Goal: Task Accomplishment & Management: Use online tool/utility

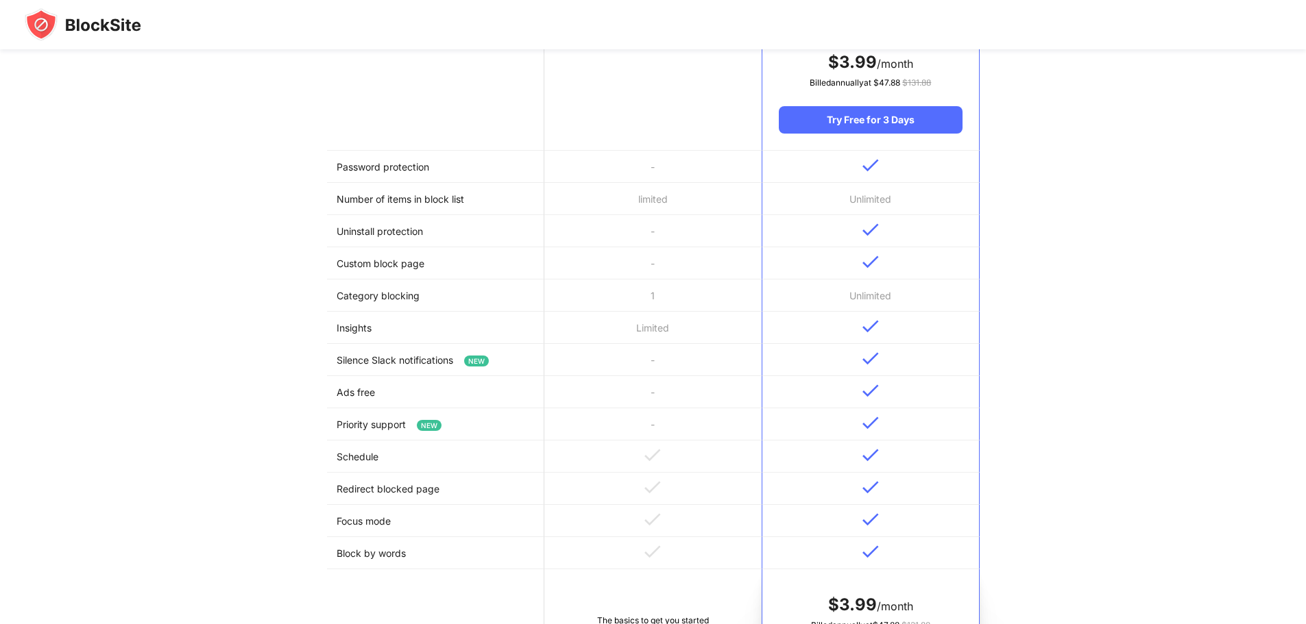
scroll to position [274, 0]
click at [674, 295] on td "1" at bounding box center [652, 295] width 217 height 32
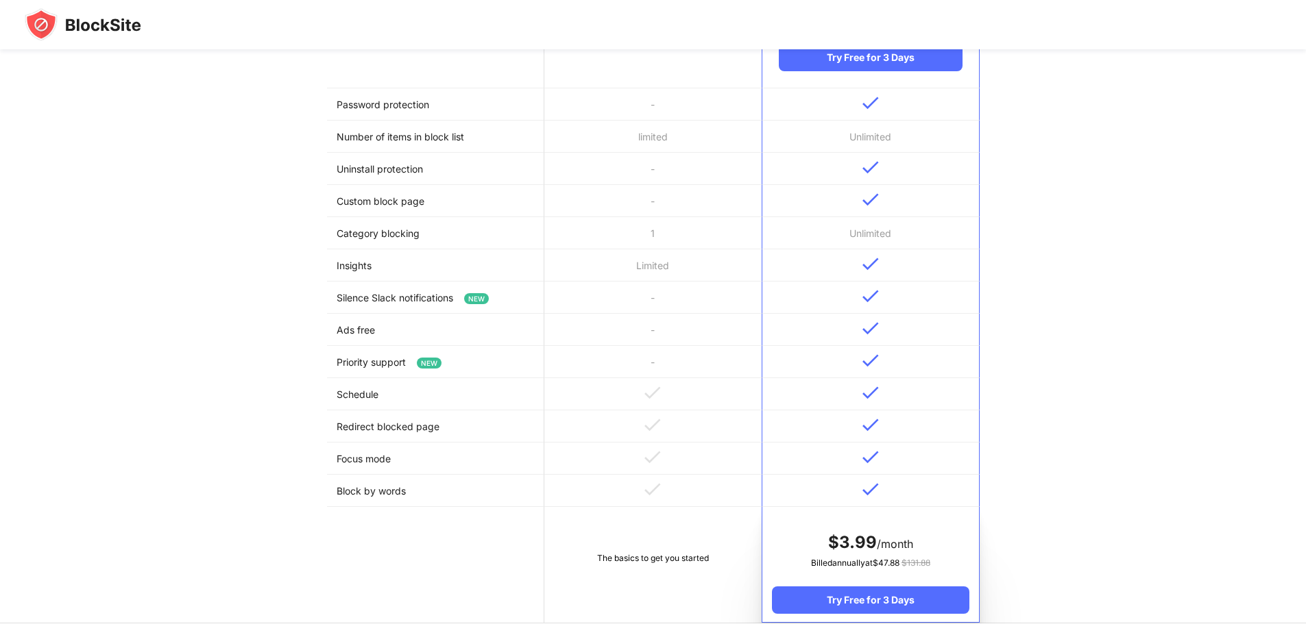
scroll to position [0, 0]
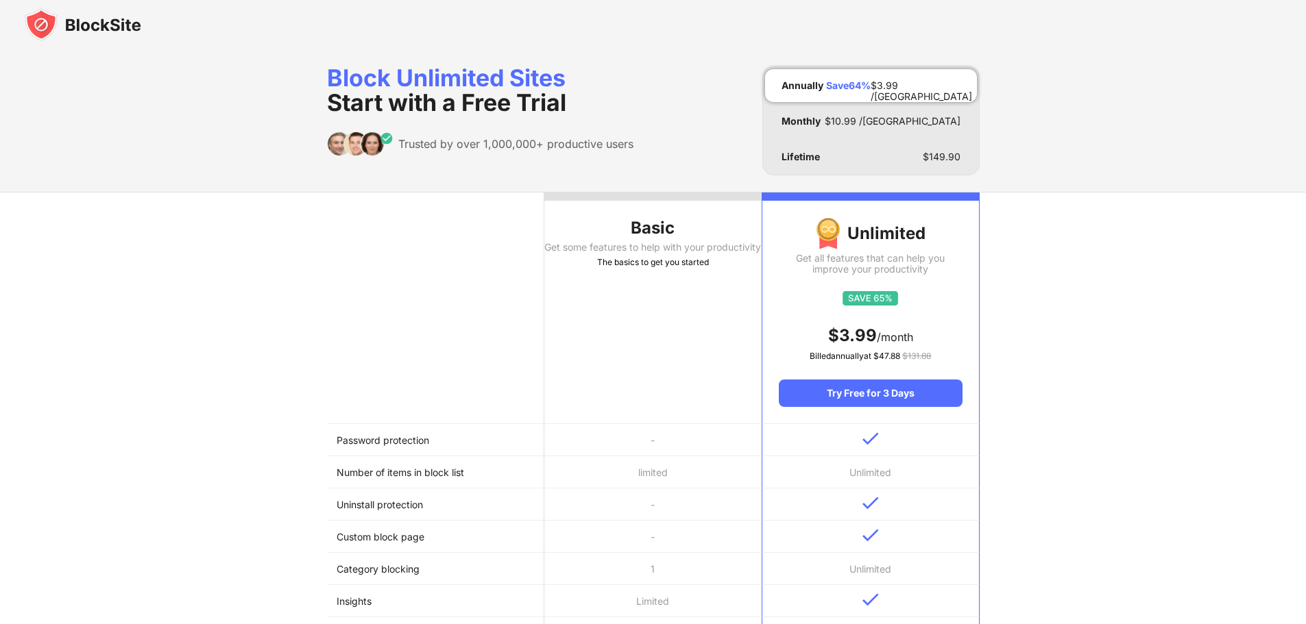
click at [638, 269] on div "The basics to get you started" at bounding box center [652, 263] width 217 height 14
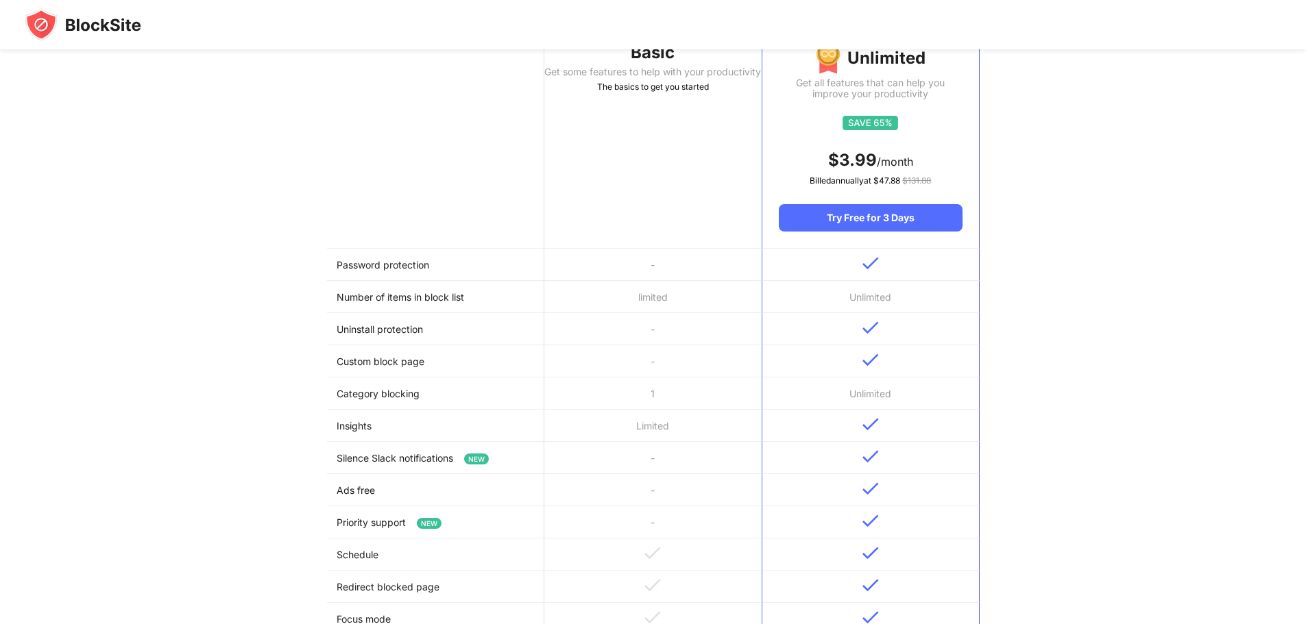
scroll to position [164, 0]
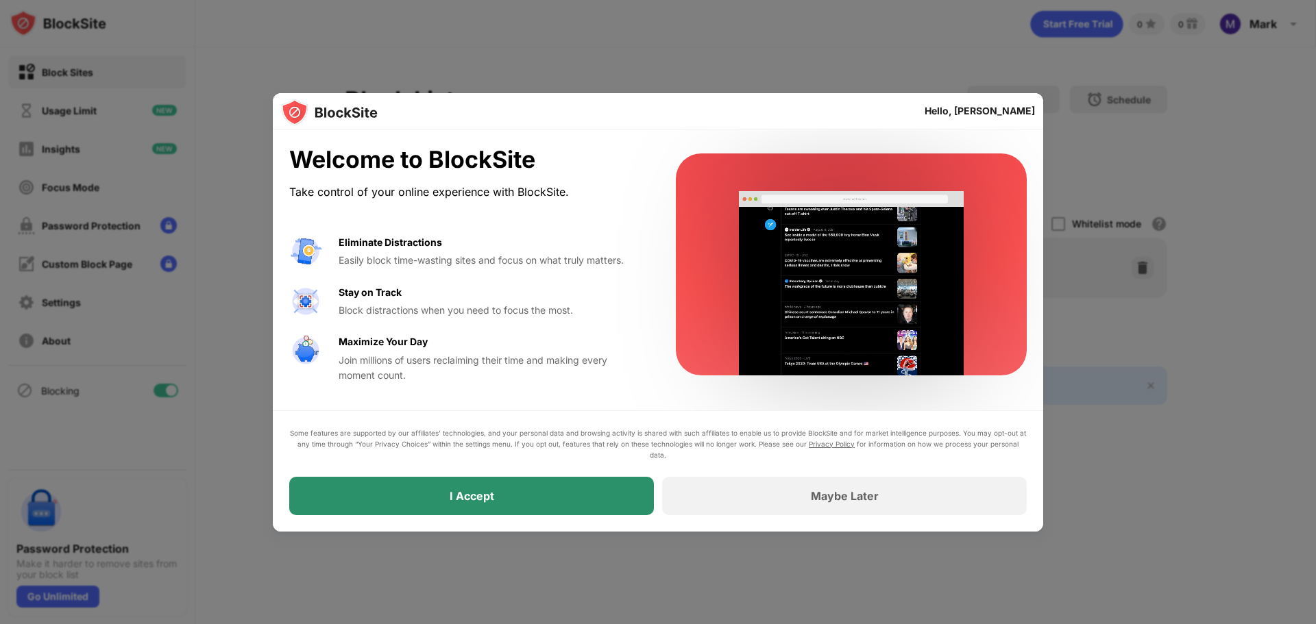
click at [463, 493] on div "I Accept" at bounding box center [472, 496] width 45 height 14
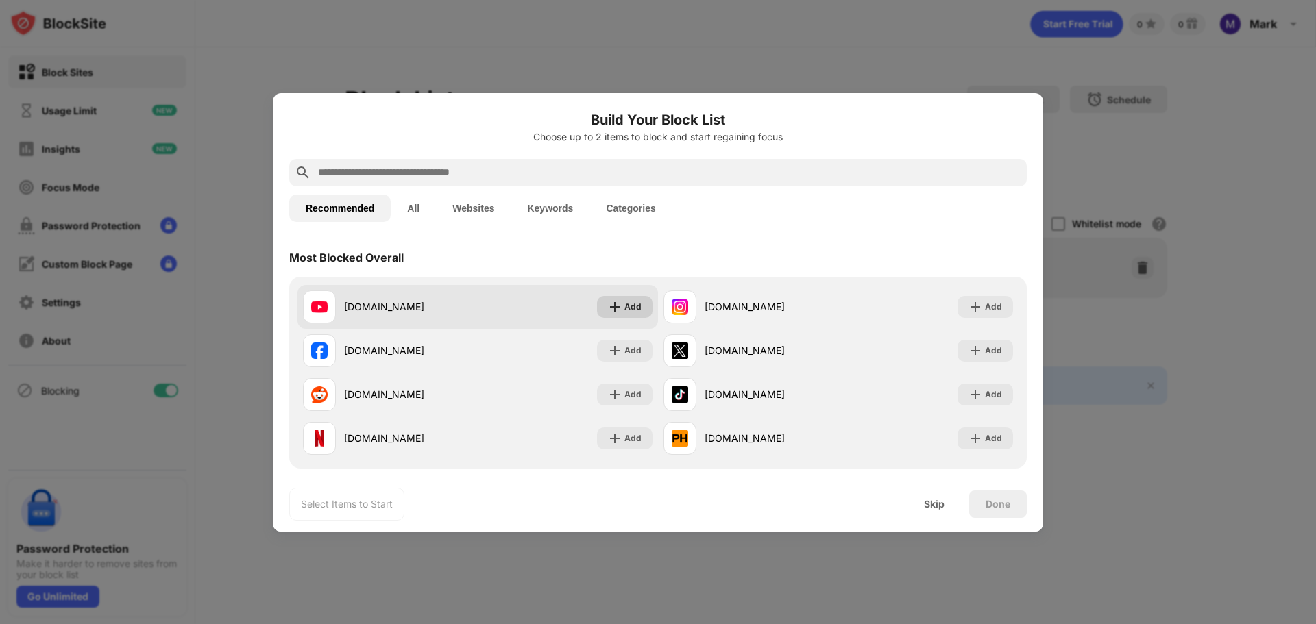
click at [614, 304] on img at bounding box center [615, 307] width 14 height 14
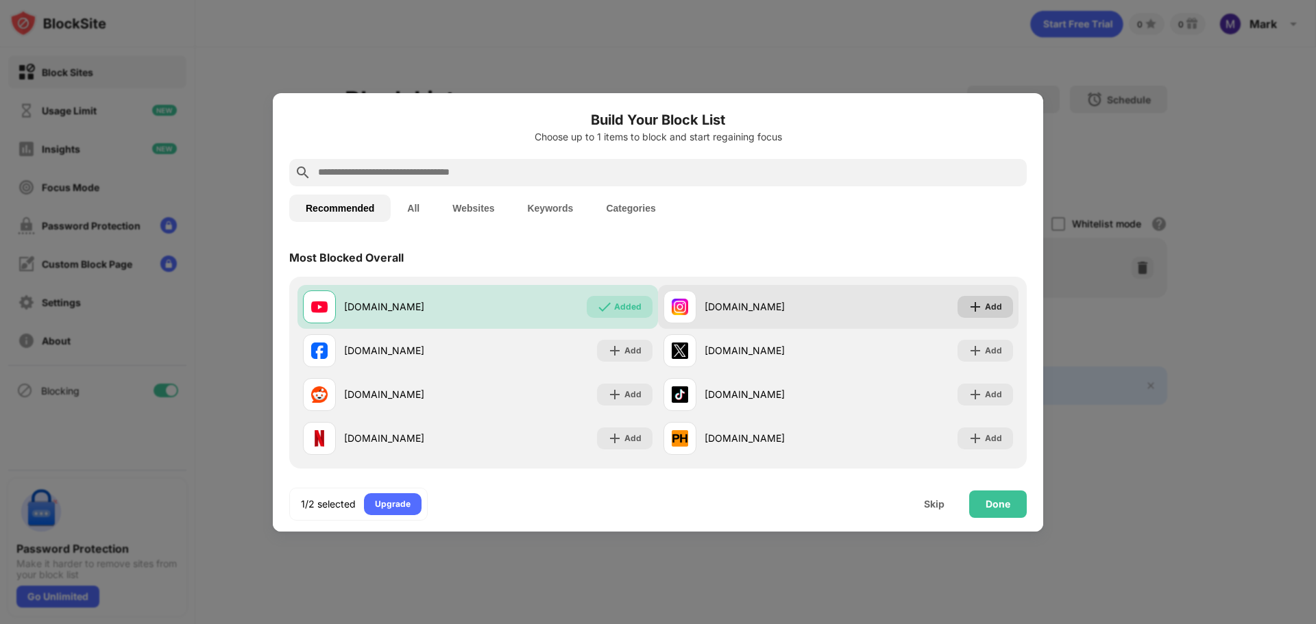
click at [991, 307] on div "Add" at bounding box center [993, 307] width 17 height 14
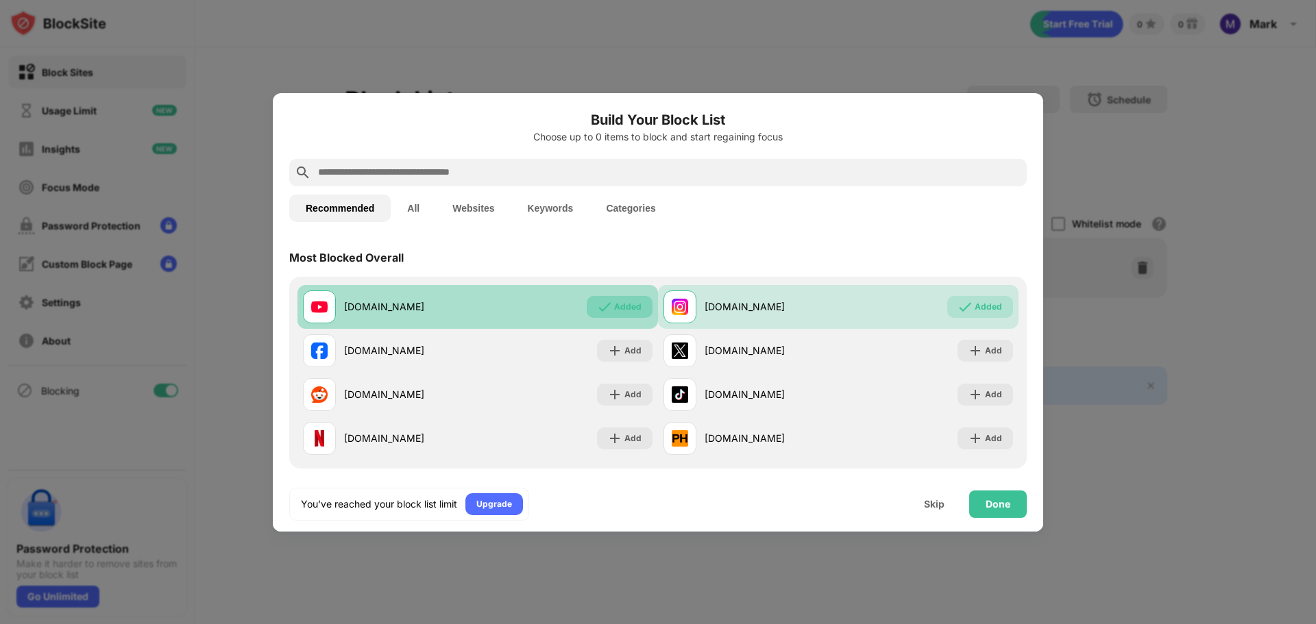
click at [623, 310] on div "Added" at bounding box center [627, 307] width 27 height 14
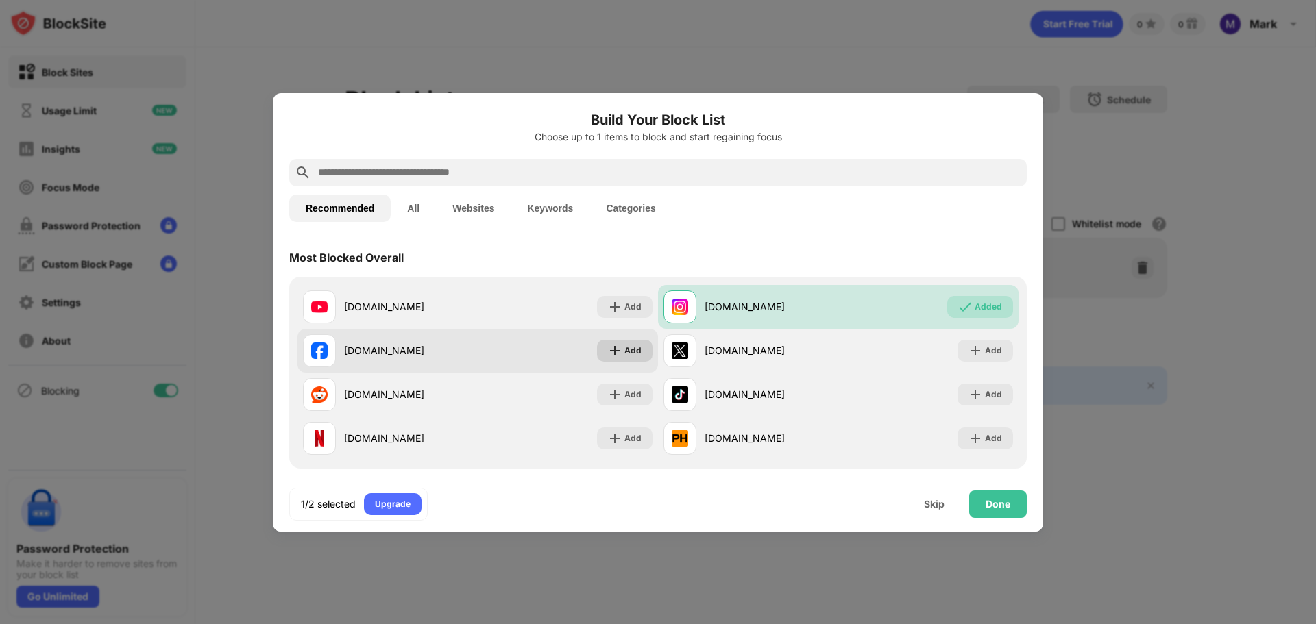
click at [618, 356] on div "Add" at bounding box center [625, 351] width 56 height 22
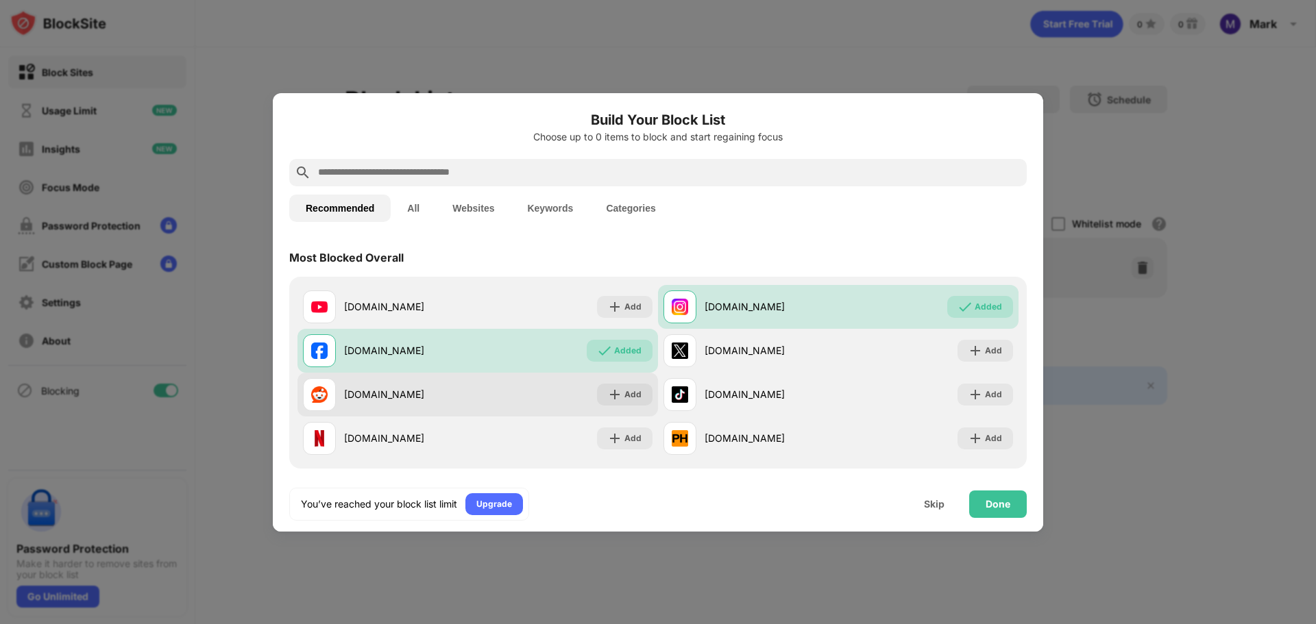
click at [650, 391] on div "[DOMAIN_NAME] Add" at bounding box center [477, 395] width 360 height 44
click at [643, 395] on div "Add" at bounding box center [625, 395] width 56 height 22
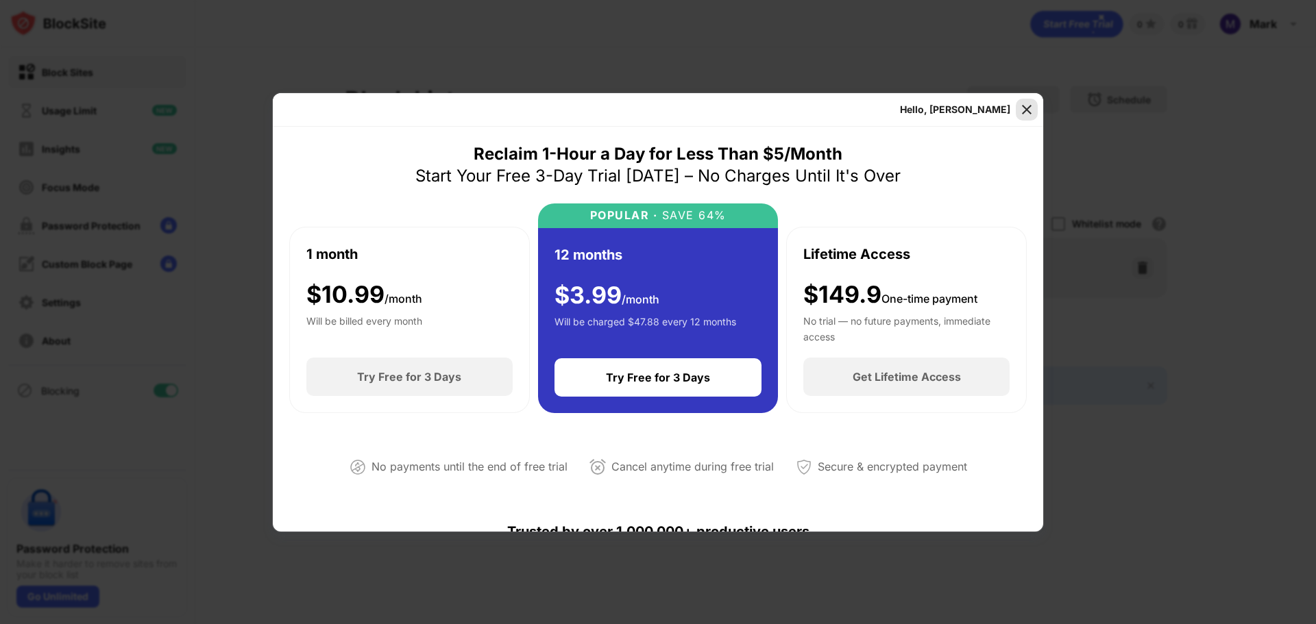
click at [1021, 106] on img at bounding box center [1027, 110] width 14 height 14
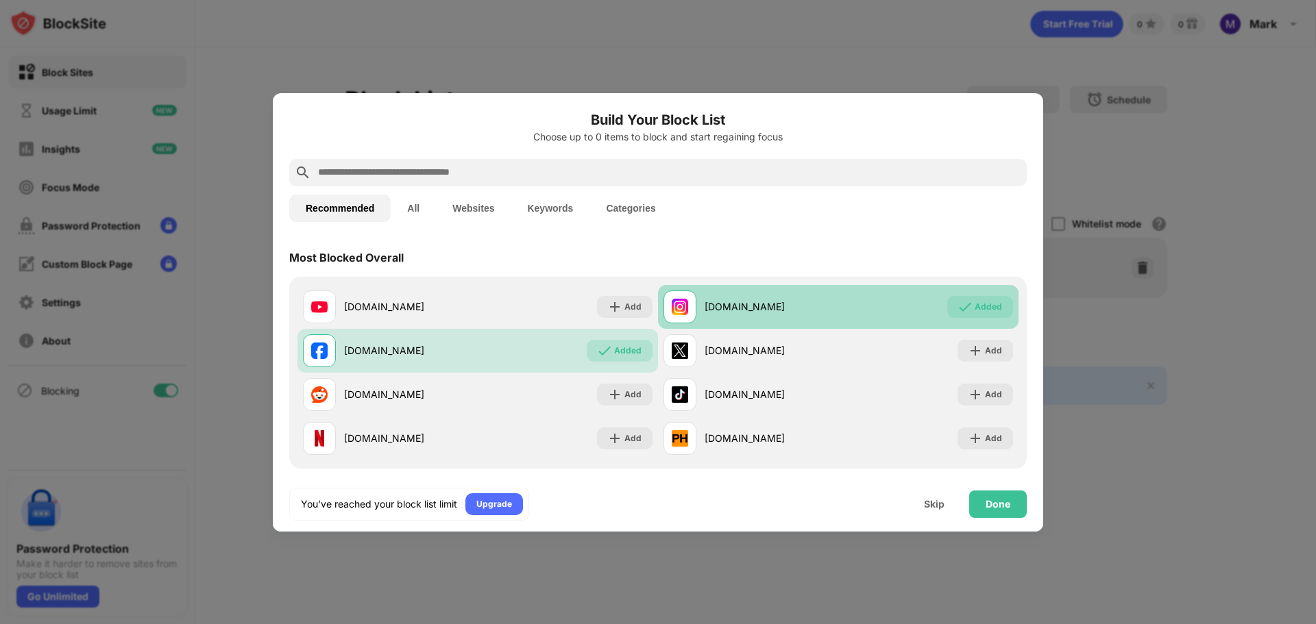
click at [836, 324] on div "[DOMAIN_NAME] Added" at bounding box center [838, 307] width 360 height 44
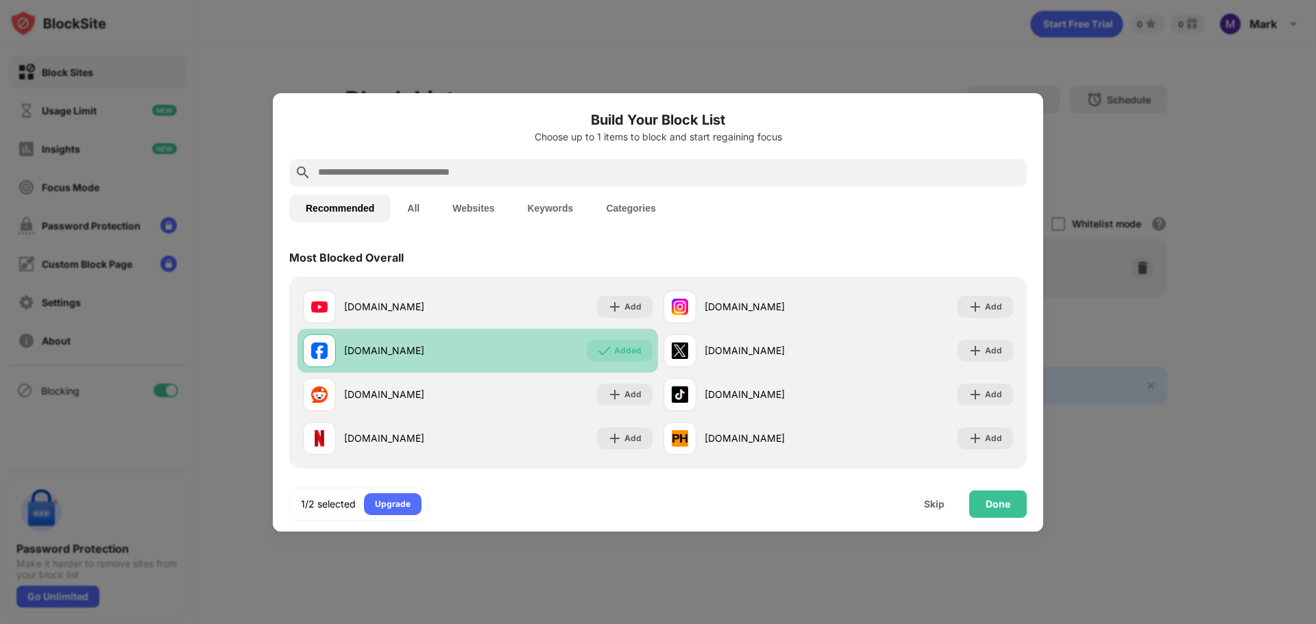
click at [639, 354] on div "Added" at bounding box center [620, 351] width 66 height 22
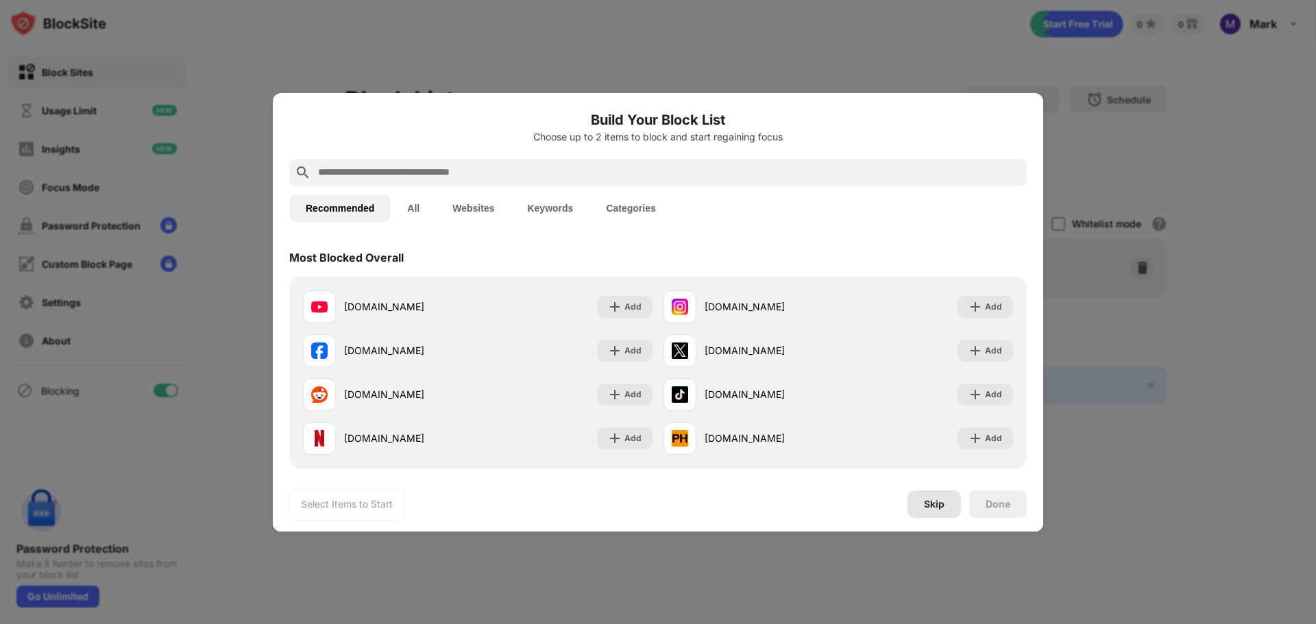
click at [929, 506] on div "Skip" at bounding box center [934, 504] width 21 height 11
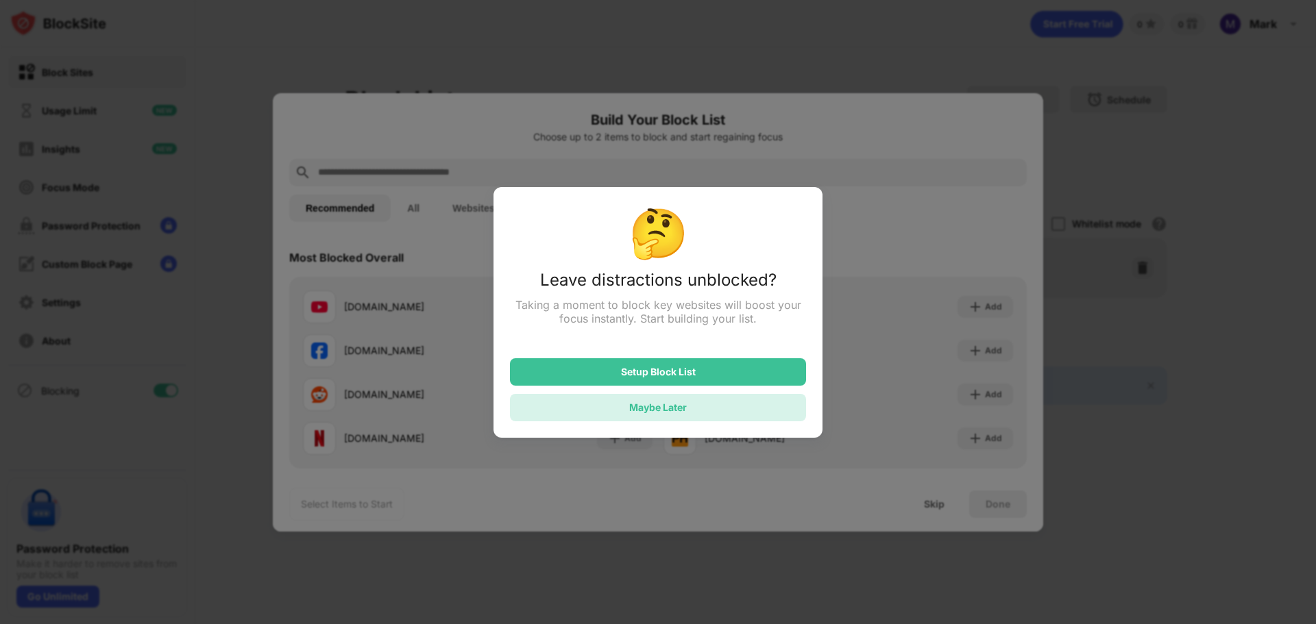
click at [686, 413] on div "Maybe Later" at bounding box center [658, 408] width 58 height 12
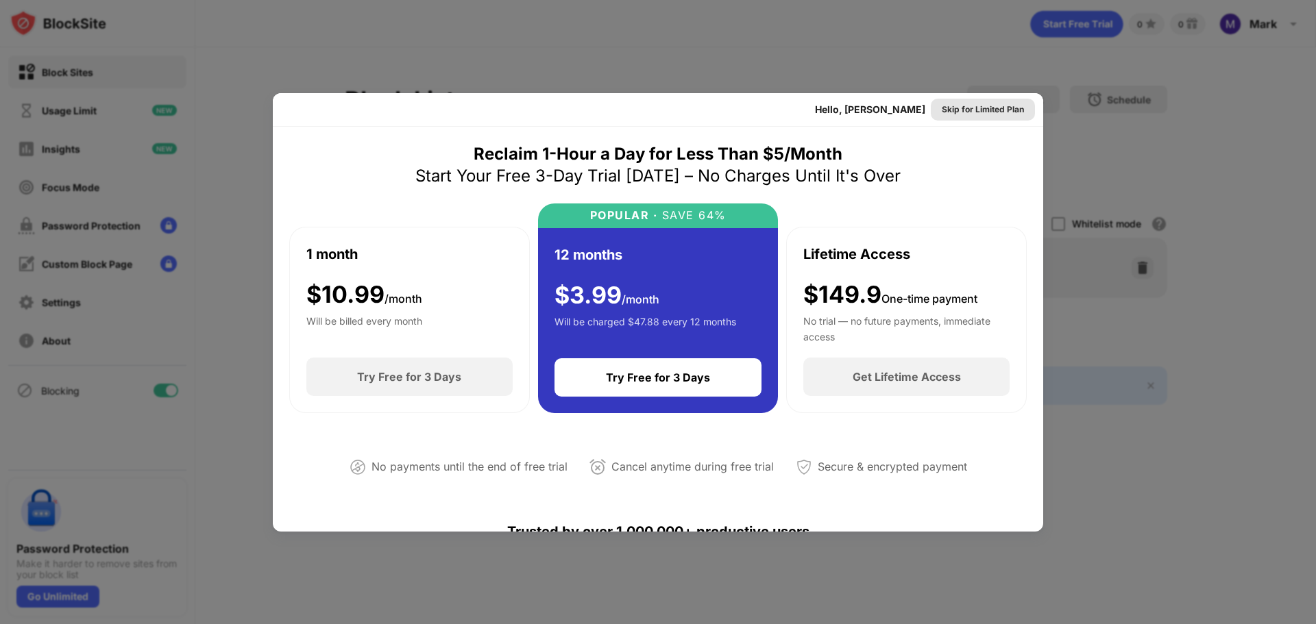
click at [955, 112] on div "Skip for Limited Plan" at bounding box center [983, 110] width 82 height 14
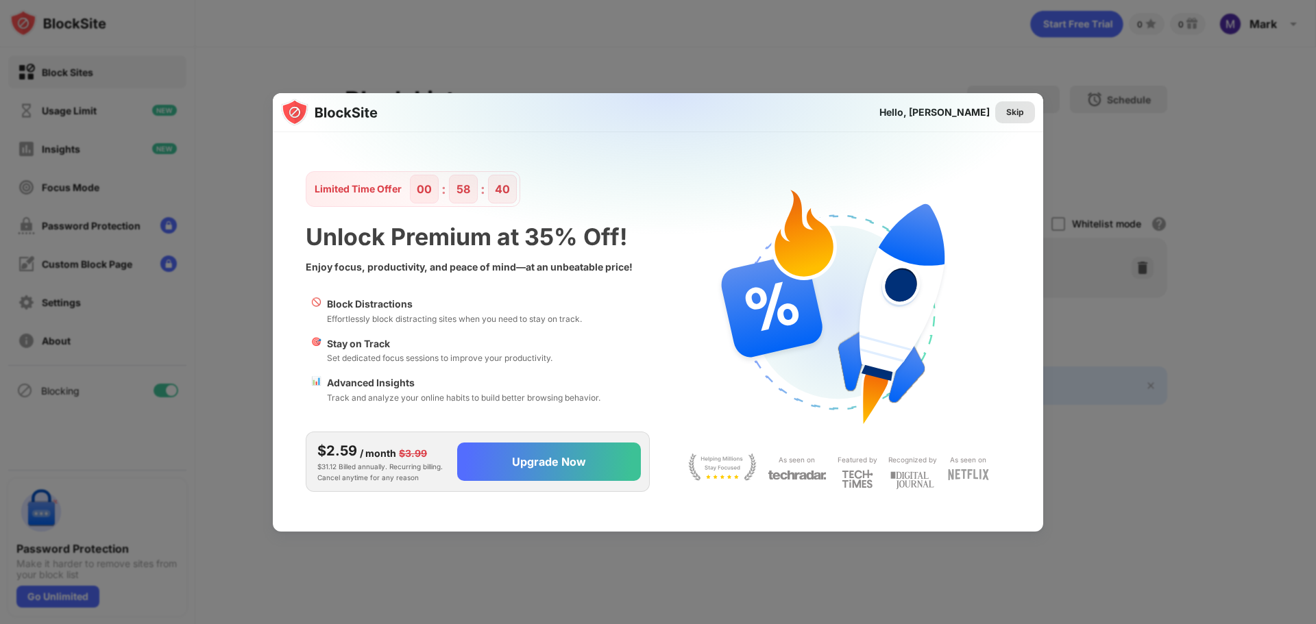
click at [1025, 114] on div "Skip" at bounding box center [1015, 112] width 40 height 22
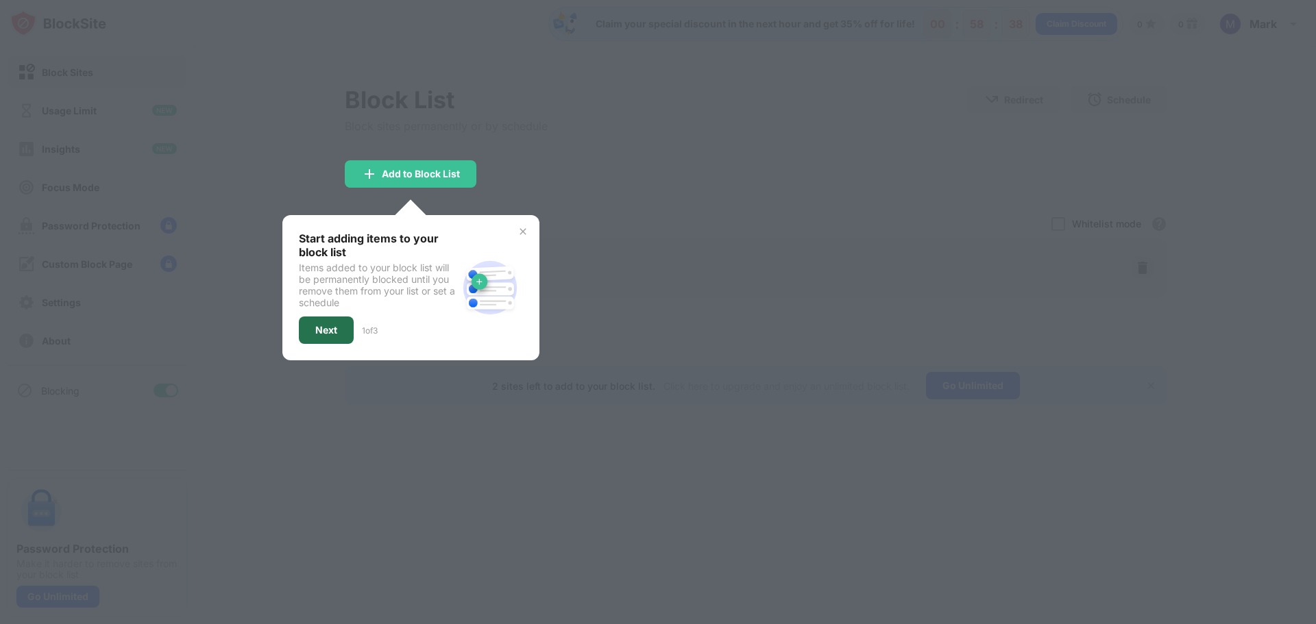
click at [313, 333] on div "Next" at bounding box center [326, 330] width 55 height 27
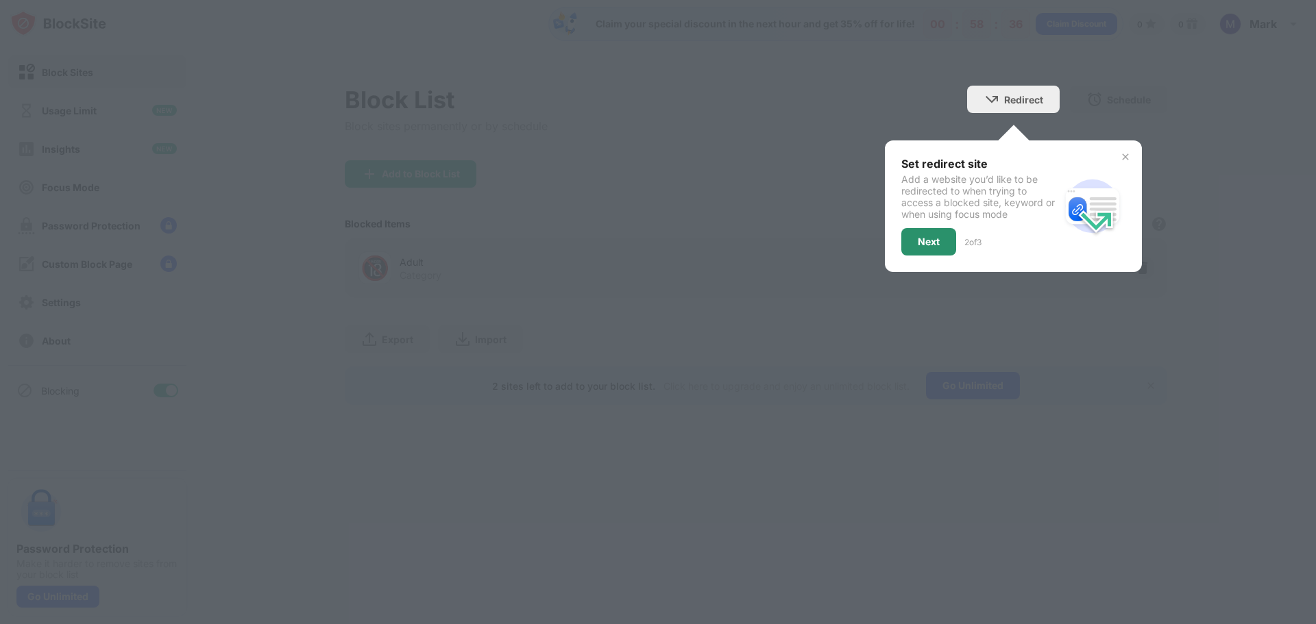
click at [929, 245] on div "Next" at bounding box center [929, 241] width 22 height 11
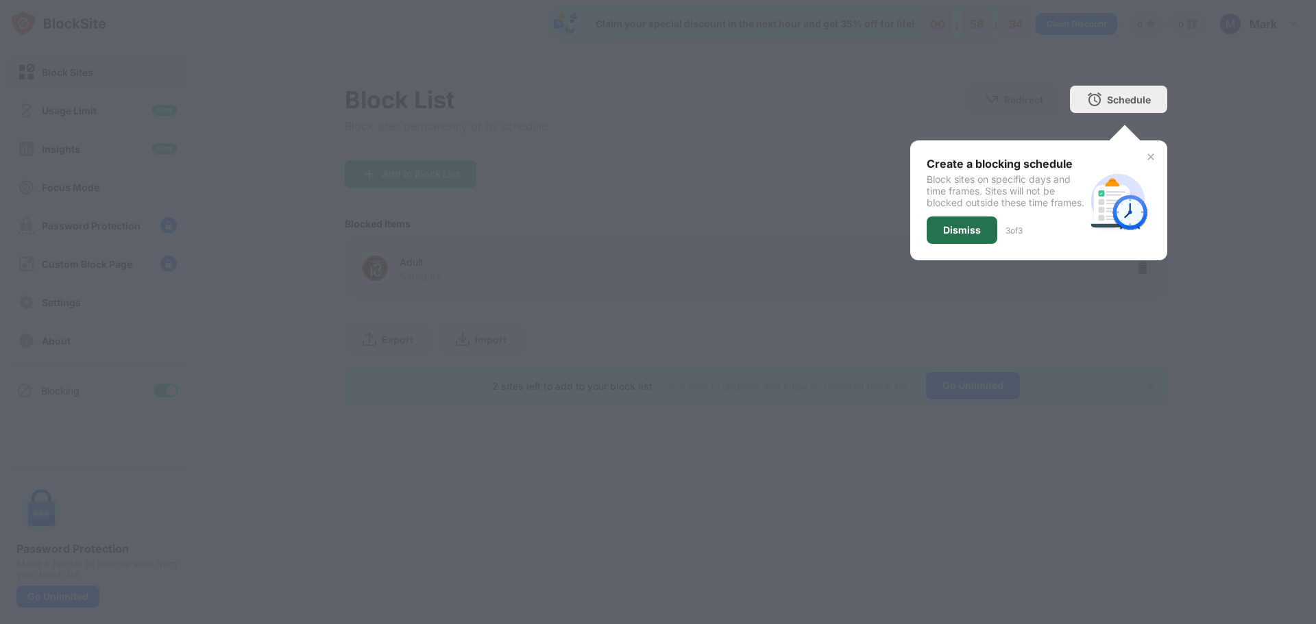
click at [940, 244] on div "Dismiss" at bounding box center [962, 230] width 71 height 27
